Goal: Transaction & Acquisition: Purchase product/service

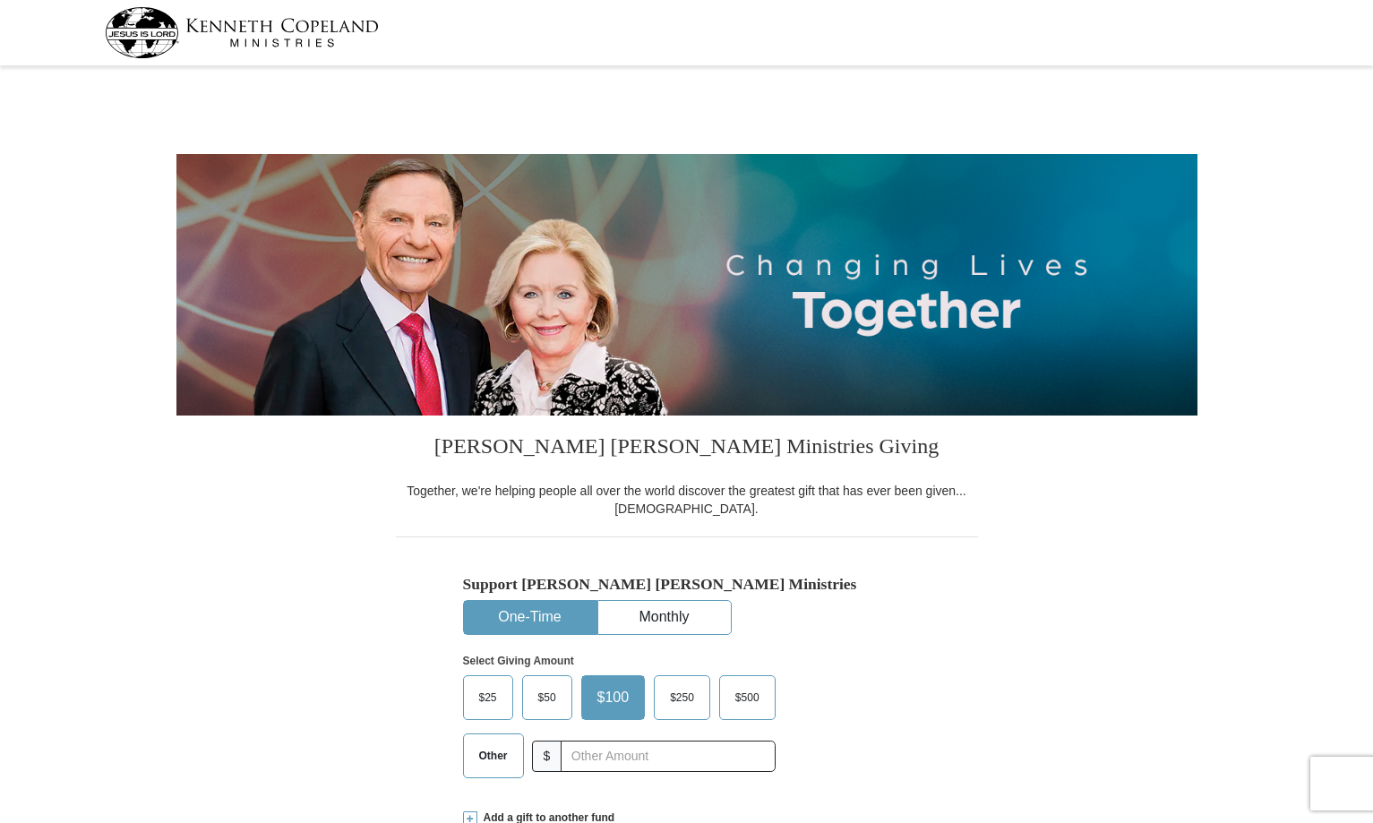
select select "CO"
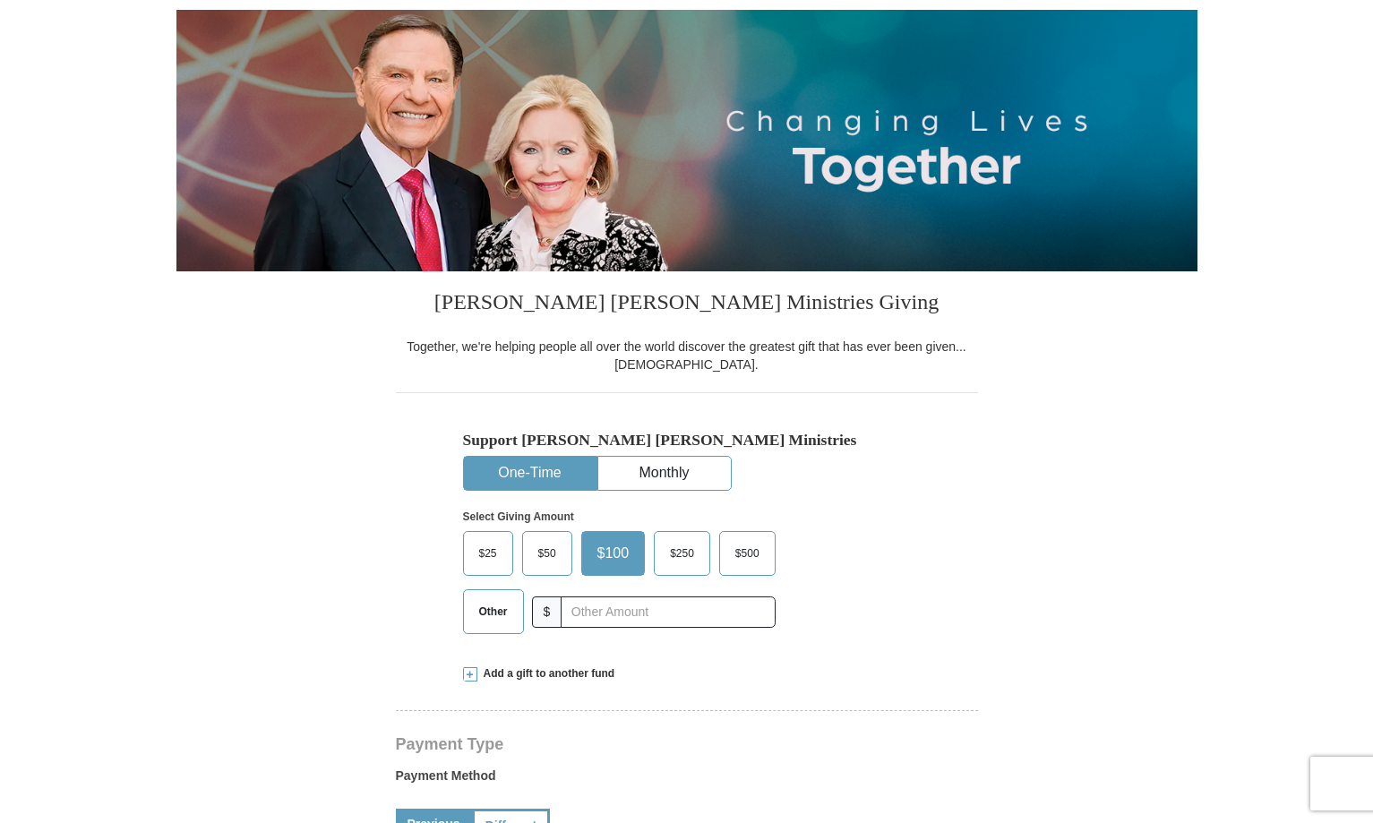
scroll to position [179, 0]
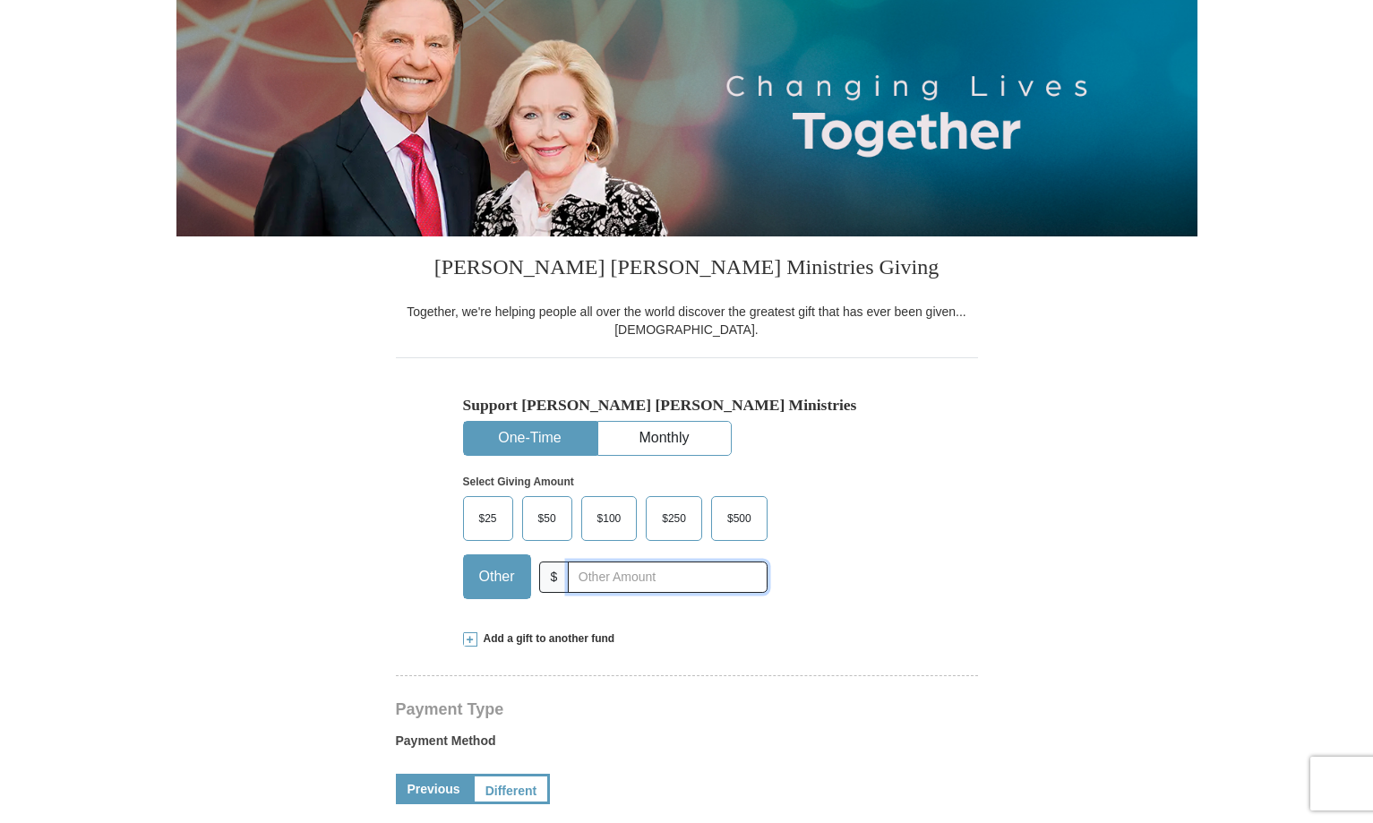
click at [580, 572] on input "text" at bounding box center [667, 577] width 199 height 31
type input "200.00"
click at [824, 564] on div "$25 $50 $100 $250 $500 $" at bounding box center [649, 554] width 372 height 116
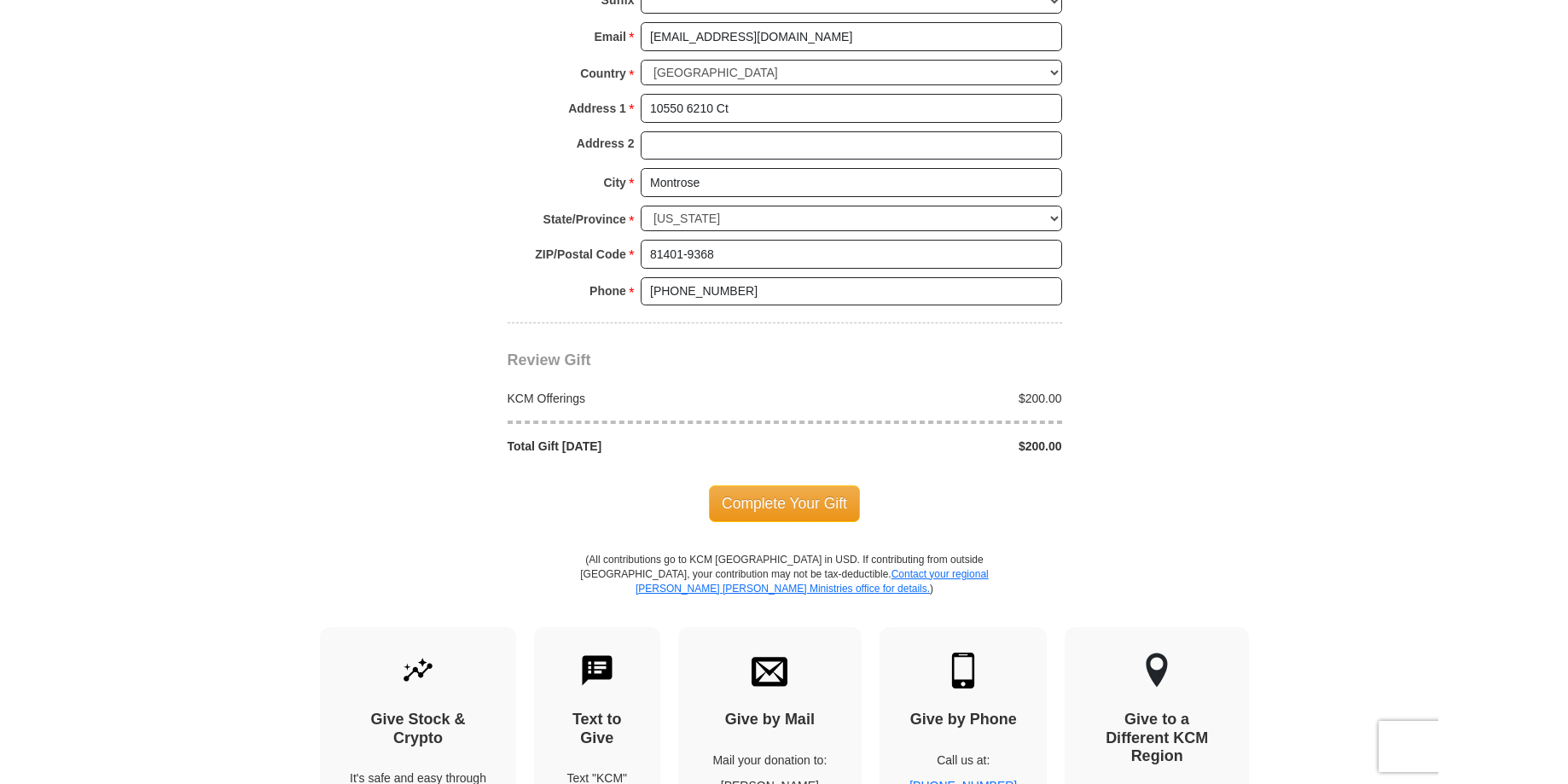
scroll to position [1280, 0]
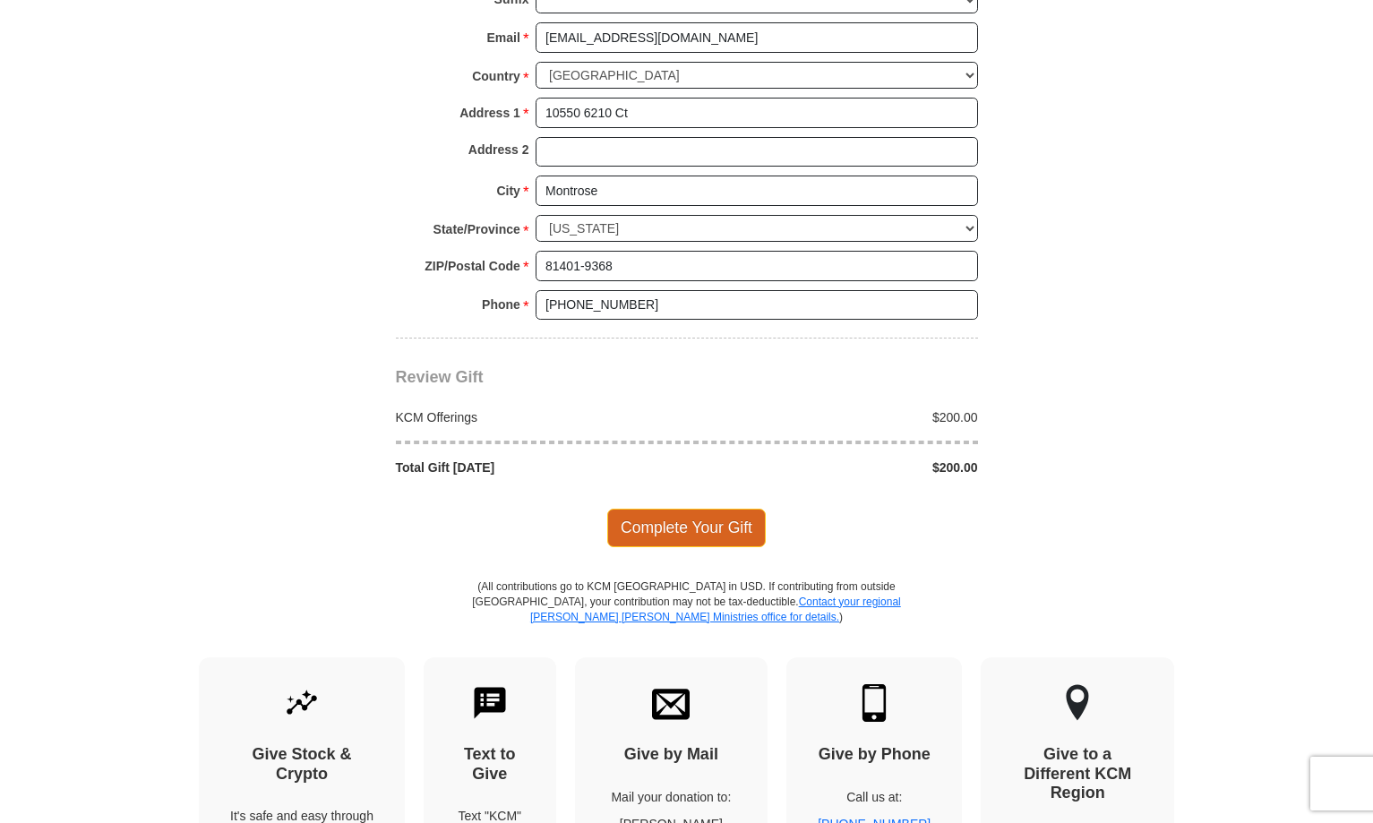
click at [727, 529] on span "Complete Your Gift" at bounding box center [686, 528] width 159 height 38
